Goal: Information Seeking & Learning: Learn about a topic

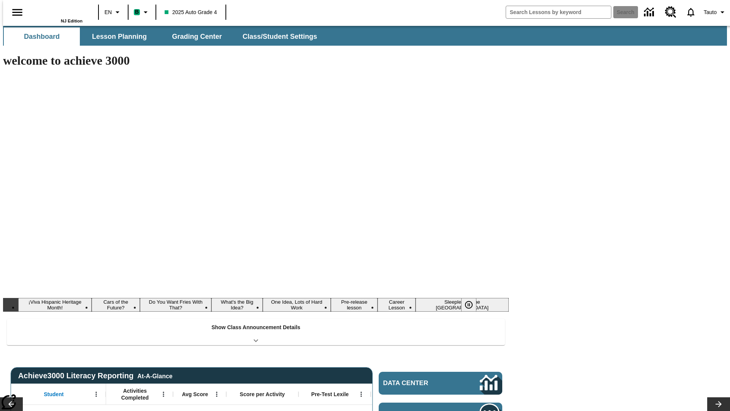
type input "-1"
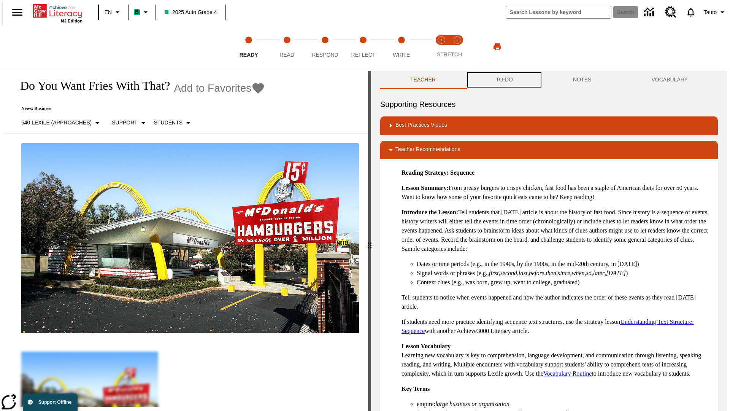
click at [504, 80] on button "TO-DO" at bounding box center [504, 80] width 77 height 18
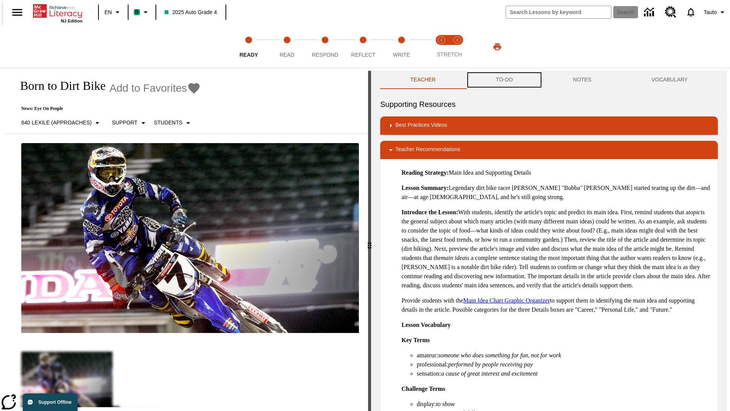
click at [504, 80] on button "TO-DO" at bounding box center [504, 80] width 77 height 18
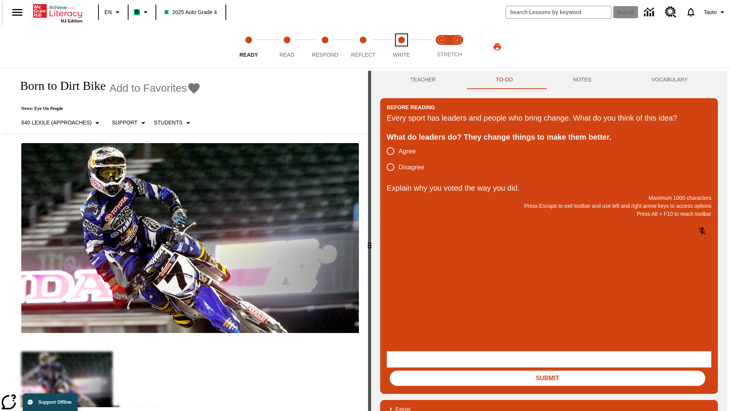
click at [401, 47] on span "Write" at bounding box center [401, 52] width 17 height 14
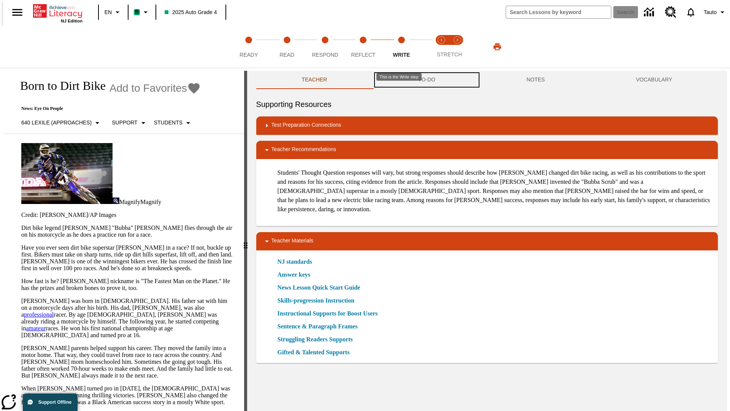
scroll to position [0, 0]
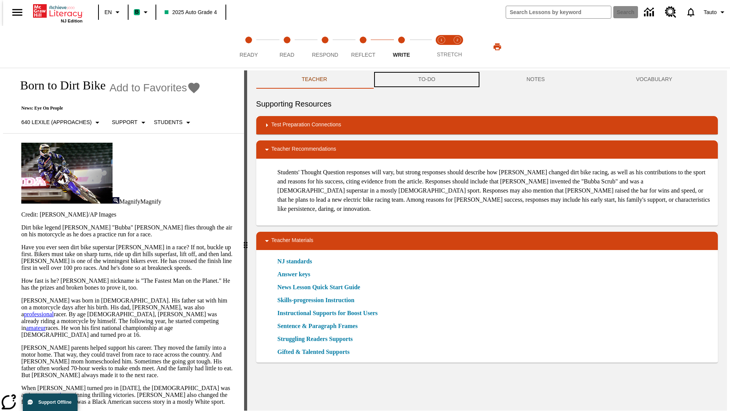
click at [426, 80] on button "TO-DO" at bounding box center [427, 79] width 108 height 18
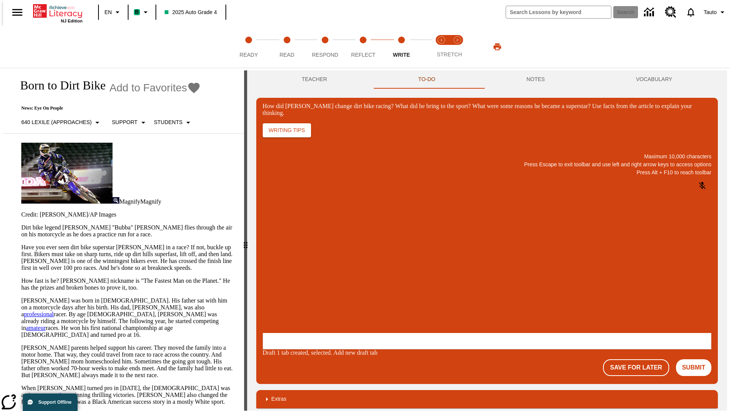
scroll to position [0, 0]
click at [373, 284] on p "One change [PERSON_NAME] brought to dirt bike racing was…" at bounding box center [319, 287] width 108 height 14
click at [278, 254] on span "Copy" at bounding box center [272, 257] width 13 height 6
click at [537, 79] on button "NOTES" at bounding box center [535, 79] width 109 height 18
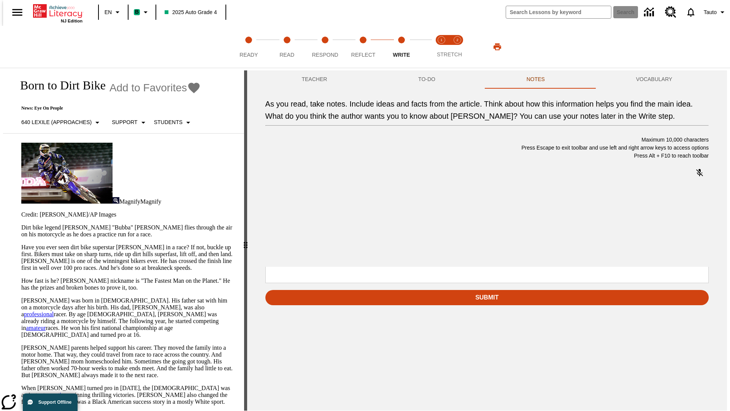
click at [314, 193] on span "Copy" at bounding box center [320, 190] width 13 height 6
click at [376, 218] on p "As you read, take notes. Include ideas and facts from the article. Think about …" at bounding box center [322, 217] width 108 height 7
